Goal: Register for event/course

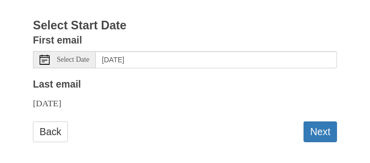
scroll to position [175, 0]
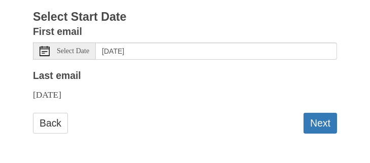
click at [47, 51] on use at bounding box center [45, 51] width 10 height 10
click at [317, 125] on button "Next" at bounding box center [320, 123] width 33 height 21
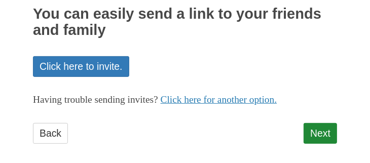
scroll to position [197, 0]
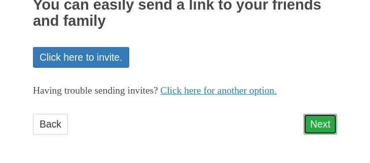
click at [312, 121] on link "Next" at bounding box center [320, 124] width 33 height 21
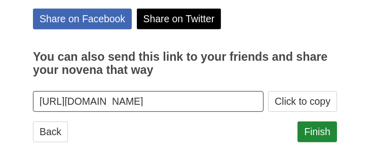
scroll to position [243, 0]
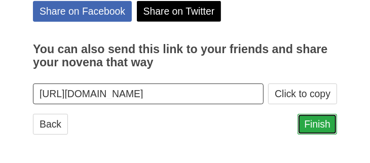
click at [307, 125] on link "Finish" at bounding box center [318, 124] width 40 height 21
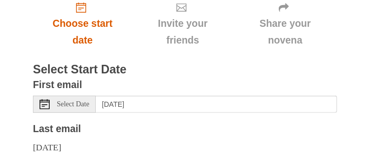
scroll to position [152, 0]
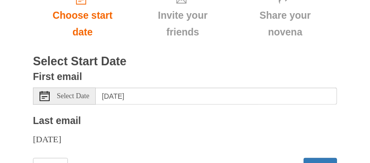
click at [62, 96] on span "Select Date" at bounding box center [73, 96] width 32 height 7
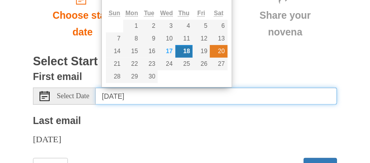
type input "Saturday, September 20th"
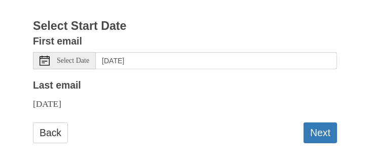
scroll to position [197, 0]
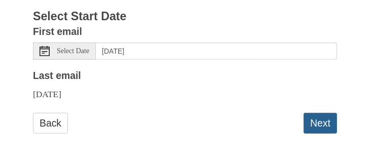
click at [312, 124] on button "Next" at bounding box center [320, 123] width 33 height 21
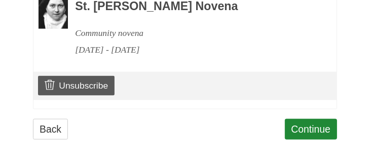
scroll to position [681, 0]
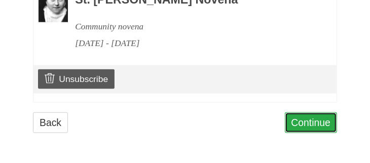
click at [295, 121] on link "Continue" at bounding box center [311, 123] width 53 height 21
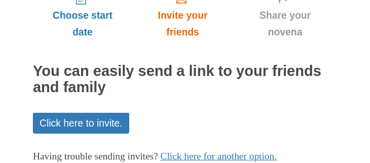
scroll to position [203, 0]
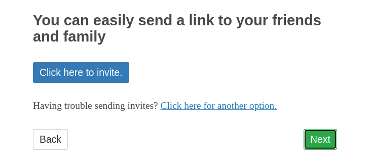
click at [309, 138] on link "Next" at bounding box center [320, 139] width 33 height 21
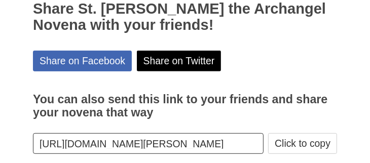
scroll to position [253, 0]
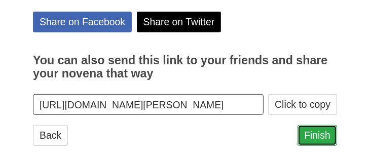
click at [320, 132] on link "Finish" at bounding box center [318, 135] width 40 height 21
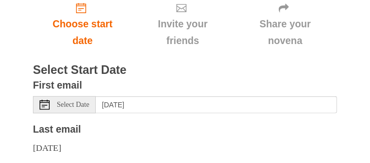
scroll to position [152, 0]
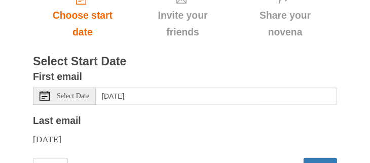
click at [76, 93] on span "Select Date" at bounding box center [73, 96] width 32 height 7
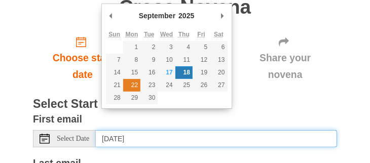
scroll to position [101, 0]
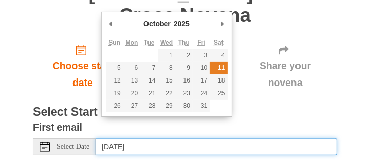
type input "Saturday, October 11th"
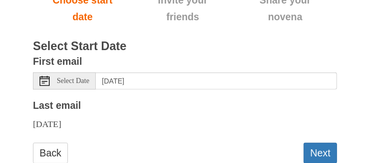
scroll to position [175, 0]
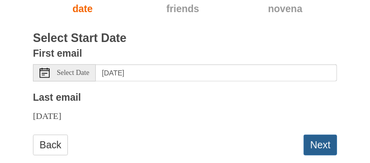
click at [318, 135] on button "Next" at bounding box center [320, 145] width 33 height 21
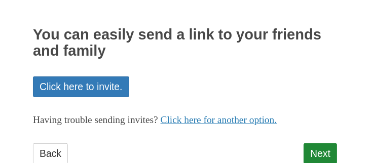
scroll to position [197, 0]
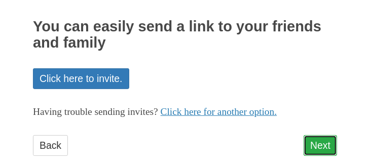
click at [317, 135] on link "Next" at bounding box center [320, 145] width 33 height 21
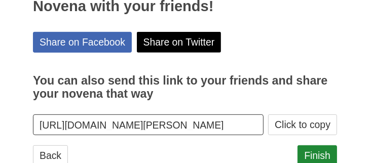
scroll to position [243, 0]
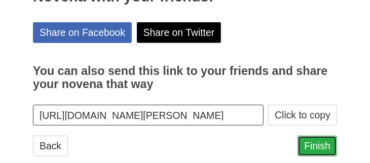
click at [308, 136] on link "Finish" at bounding box center [318, 146] width 40 height 21
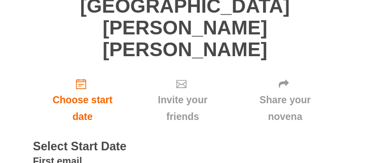
scroll to position [101, 0]
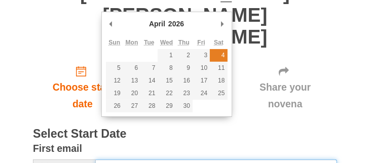
type input "Saturday, April 4th"
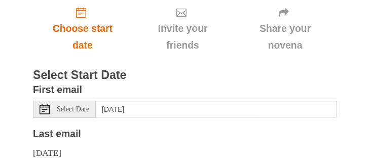
scroll to position [175, 0]
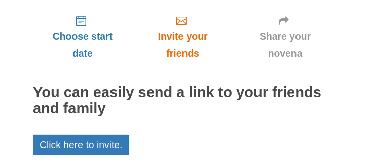
scroll to position [197, 0]
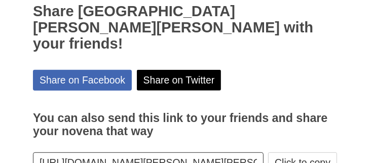
scroll to position [243, 0]
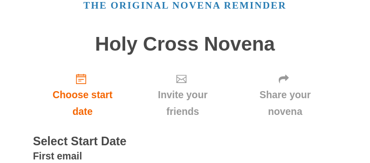
scroll to position [101, 0]
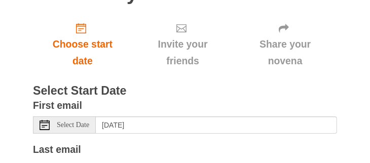
click at [77, 126] on span "Select Date" at bounding box center [73, 125] width 32 height 7
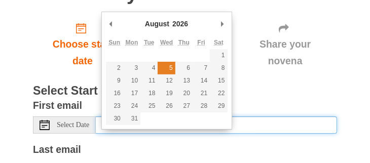
type input "Wednesday, August 5th"
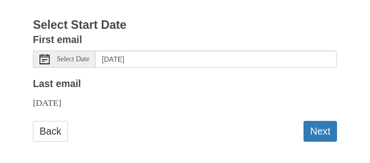
scroll to position [175, 0]
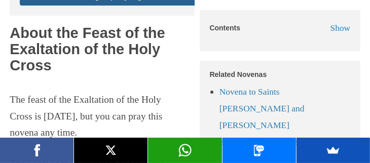
scroll to position [304, 0]
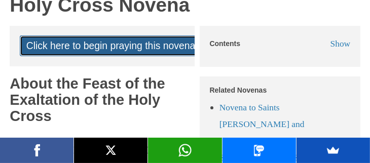
click at [111, 49] on link "Click here to begin praying this novena!" at bounding box center [112, 45] width 185 height 21
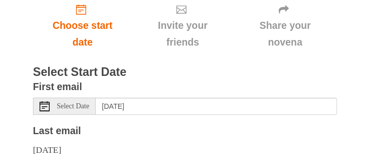
scroll to position [152, 0]
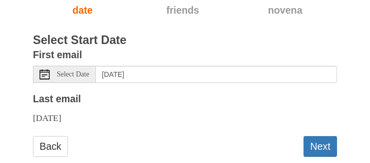
click at [64, 78] on span "Select Date" at bounding box center [73, 74] width 32 height 7
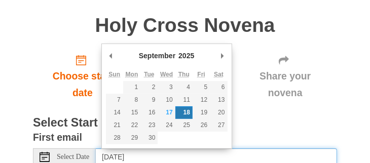
scroll to position [51, 0]
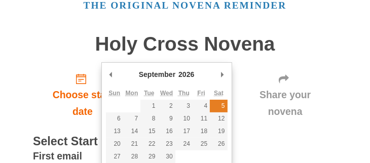
type input "Saturday, September 5th"
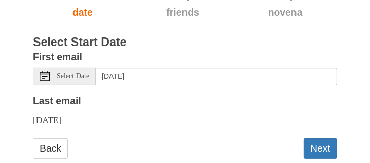
scroll to position [152, 0]
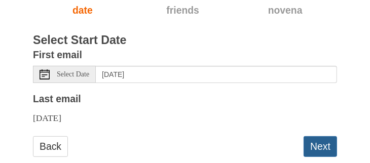
click at [314, 145] on button "Next" at bounding box center [320, 146] width 33 height 21
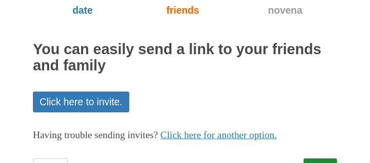
scroll to position [197, 0]
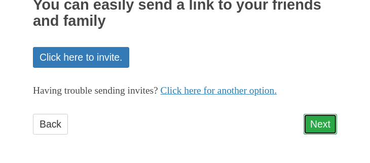
click at [318, 125] on link "Next" at bounding box center [320, 124] width 33 height 21
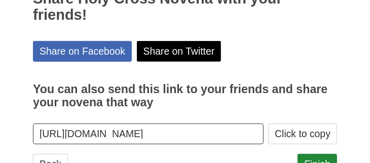
scroll to position [243, 0]
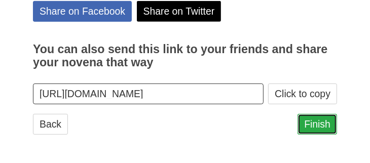
click at [316, 128] on link "Finish" at bounding box center [318, 124] width 40 height 21
